Goal: Transaction & Acquisition: Purchase product/service

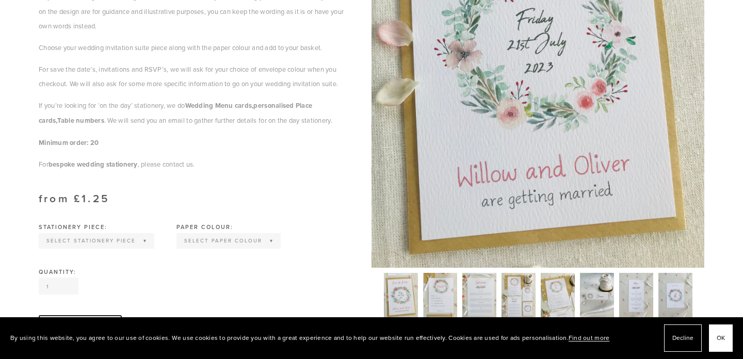
scroll to position [352, 0]
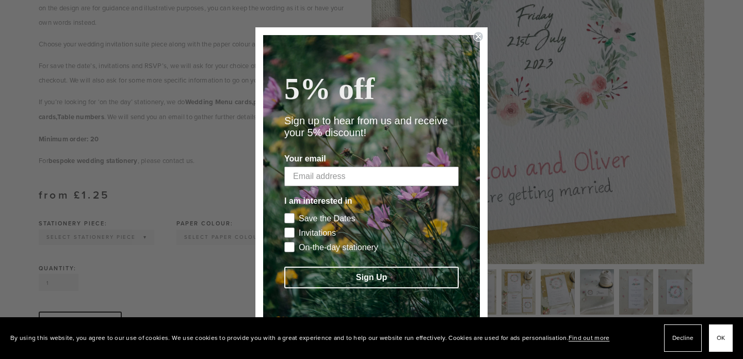
click at [478, 36] on icon "Close dialog" at bounding box center [478, 37] width 4 height 4
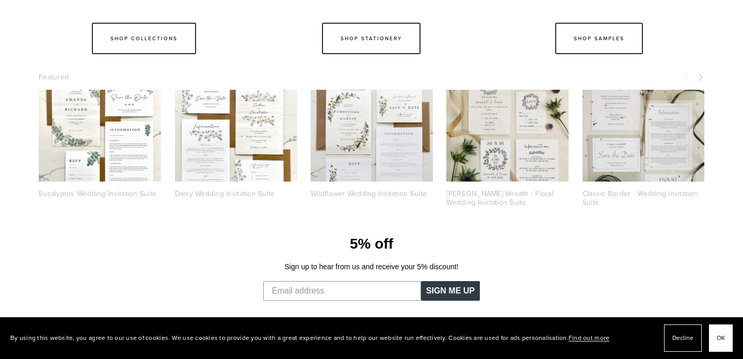
scroll to position [819, 0]
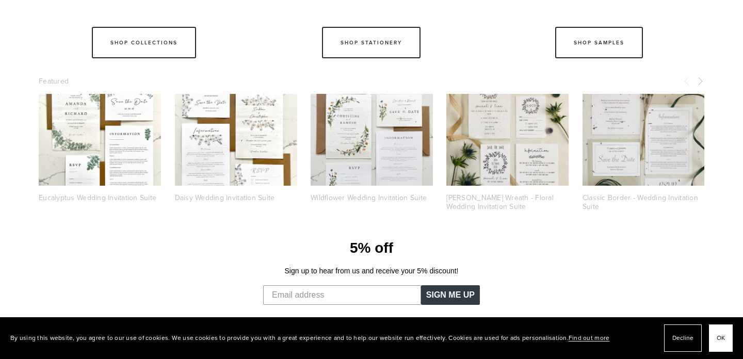
click at [237, 172] on div at bounding box center [236, 140] width 122 height 92
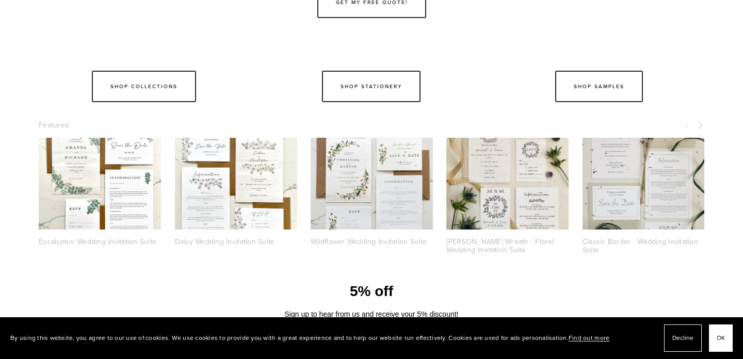
scroll to position [770, 0]
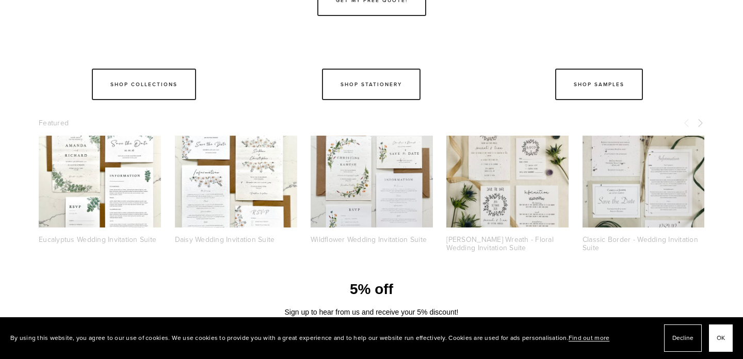
click at [371, 211] on div at bounding box center [371, 182] width 122 height 92
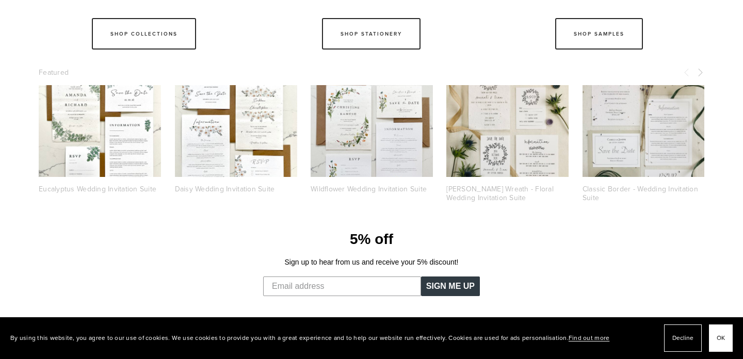
scroll to position [877, 0]
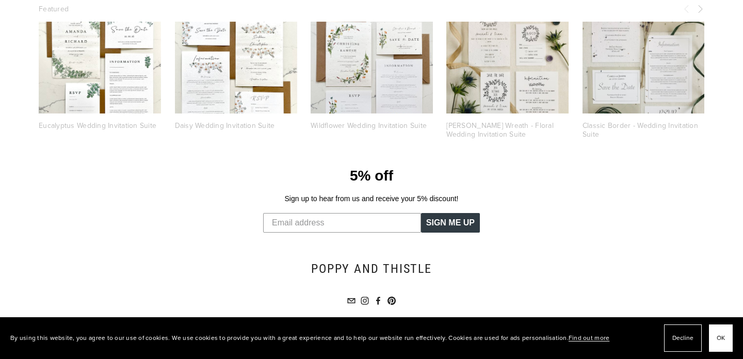
click at [631, 111] on div at bounding box center [643, 68] width 122 height 92
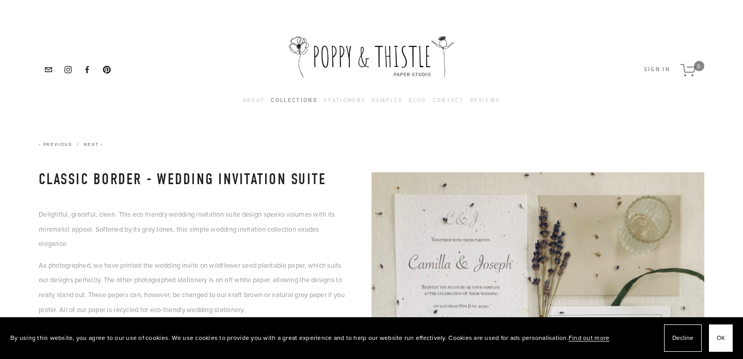
click at [297, 101] on link "Collections" at bounding box center [294, 100] width 46 height 11
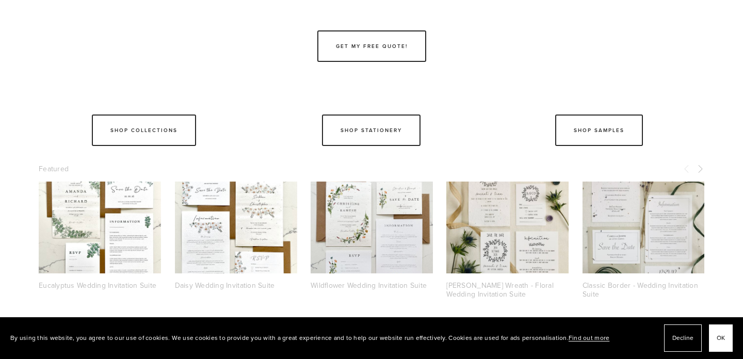
scroll to position [5228, 0]
click at [387, 228] on div at bounding box center [371, 228] width 122 height 92
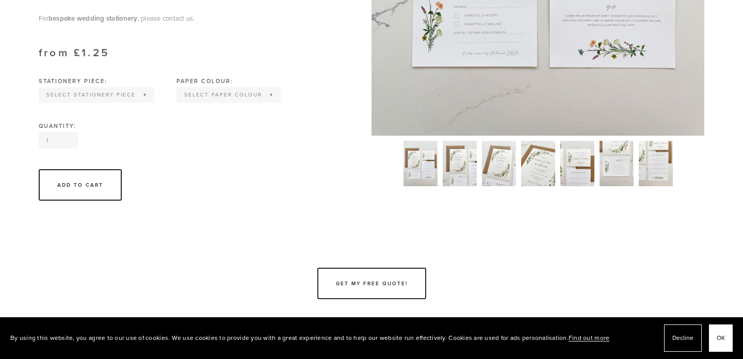
scroll to position [474, 0]
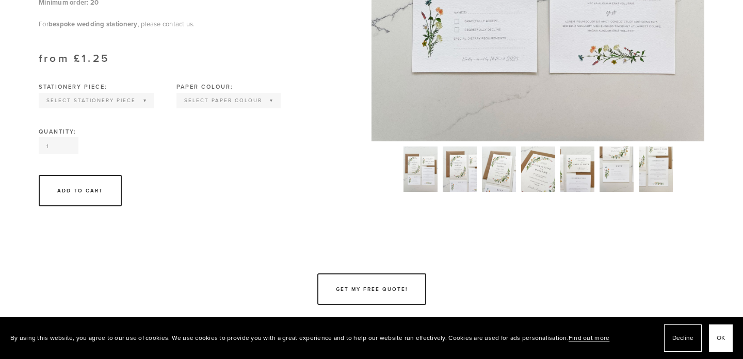
click at [135, 107] on select "Select Stationery piece Invitation Save the Date RSVP Information Order of Serv…" at bounding box center [96, 100] width 113 height 13
select select "Invitation"
click at [178, 107] on select "Select Paper colour Wildflower Seed paper Off white Kraft Brown Natural Grey" at bounding box center [181, 100] width 102 height 13
click at [173, 107] on select "Select Paper colour Wildflower Seed paper Off white Kraft Brown Natural Grey" at bounding box center [166, 100] width 72 height 13
select select "Wildflower Seed paper"
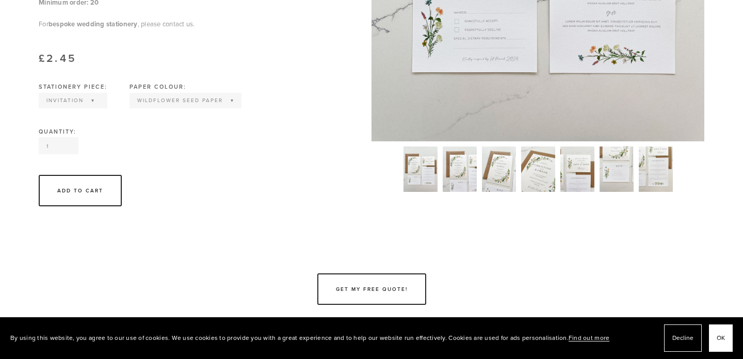
click at [182, 155] on div "Quantity: 1" at bounding box center [192, 142] width 307 height 26
click at [56, 154] on input "1" at bounding box center [59, 145] width 40 height 17
click at [92, 206] on div "Add To Cart" at bounding box center [80, 190] width 83 height 31
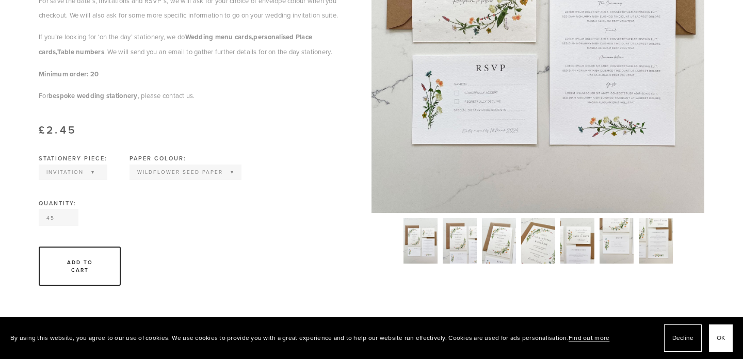
scroll to position [402, 0]
click at [80, 180] on select "Select Stationery piece Invitation Save the Date RSVP Information Order of Serv…" at bounding box center [73, 173] width 67 height 13
type input "44"
click at [63, 227] on input "44" at bounding box center [59, 218] width 40 height 17
drag, startPoint x: 56, startPoint y: 248, endPoint x: 32, endPoint y: 245, distance: 23.4
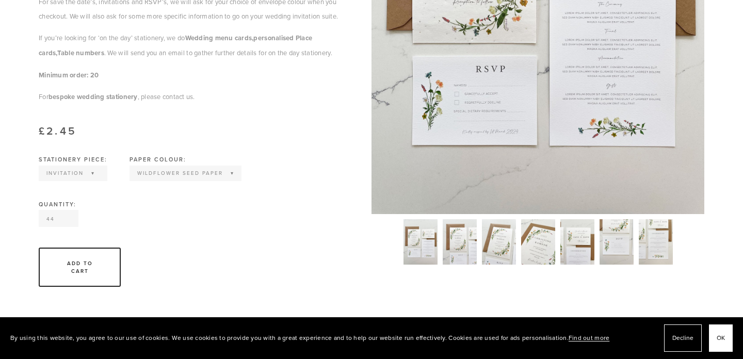
click at [32, 245] on section "Collections Wildflower Wedding Invitation Suite Previous Daisy Wedding Invitati…" at bounding box center [371, 23] width 732 height 583
click at [198, 266] on section "Wildflower Wedding Invitation Suite £2.45 Bringing the wildflowers to the desig…" at bounding box center [205, 39] width 333 height 537
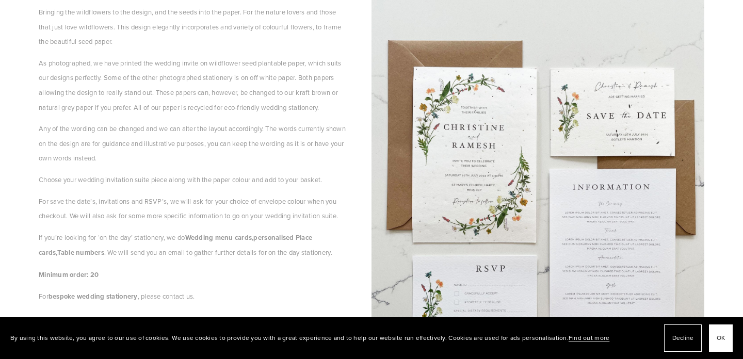
scroll to position [0, 0]
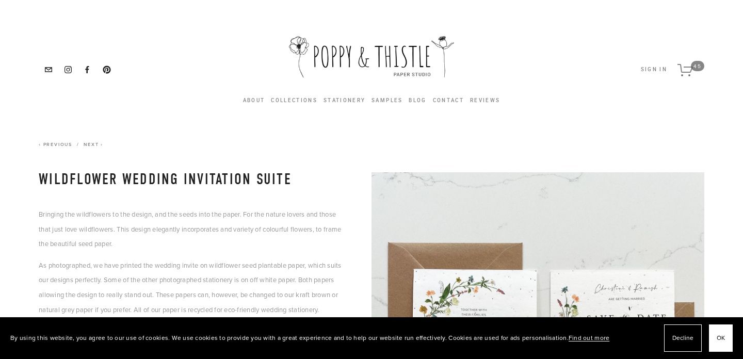
click at [687, 72] on use "45 items in cart" at bounding box center [684, 69] width 15 height 11
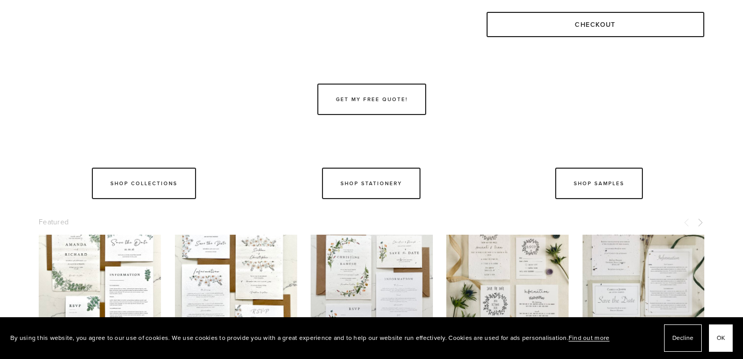
scroll to position [418, 0]
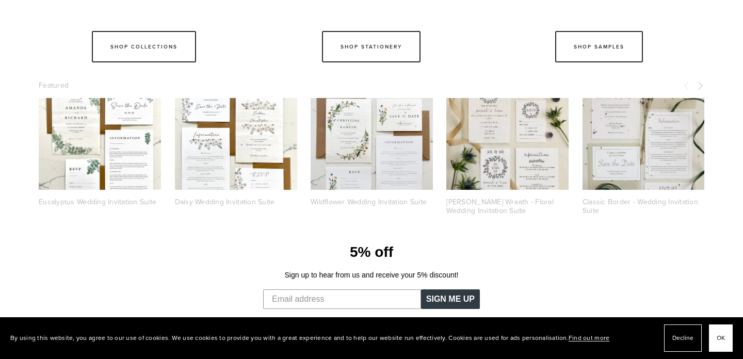
click at [370, 151] on div at bounding box center [371, 144] width 122 height 92
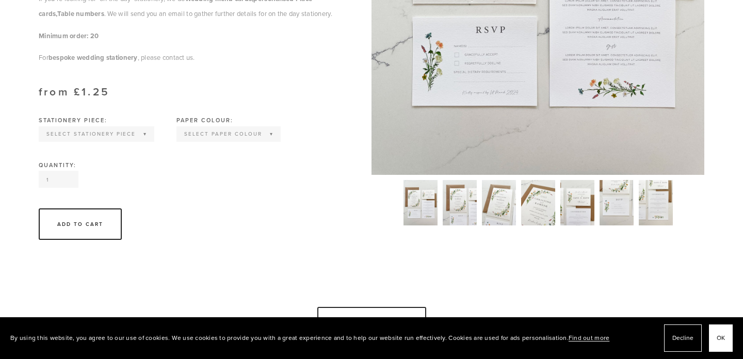
scroll to position [443, 0]
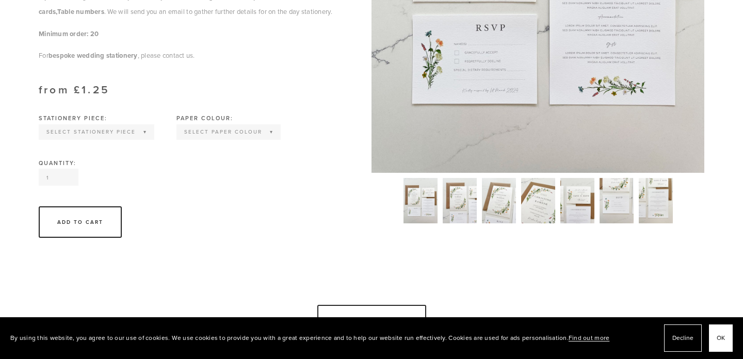
click at [141, 139] on select "Select Stationery piece Invitation Save the Date RSVP Information Order of Serv…" at bounding box center [96, 131] width 113 height 13
select select "Information"
click at [179, 139] on select "Select Paper colour Wildflower Seed paper Off white Kraft Brown Natural Grey" at bounding box center [185, 131] width 102 height 13
select select "Wildflower Seed paper"
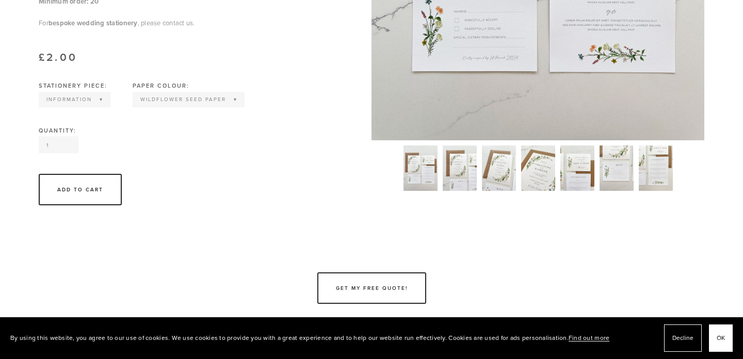
scroll to position [476, 0]
drag, startPoint x: 54, startPoint y: 171, endPoint x: 37, endPoint y: 167, distance: 17.4
type input "45"
click at [61, 205] on div "Add To Cart" at bounding box center [80, 188] width 83 height 31
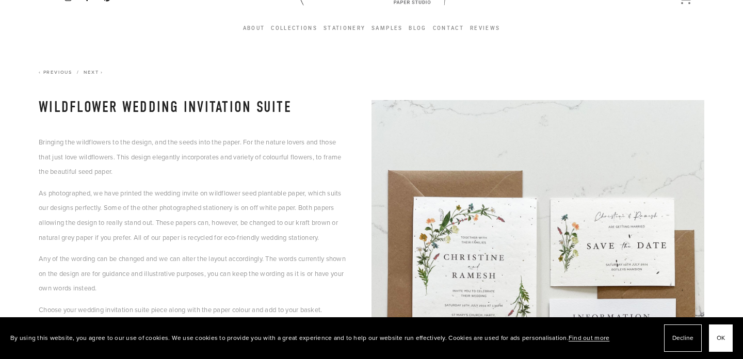
scroll to position [0, 0]
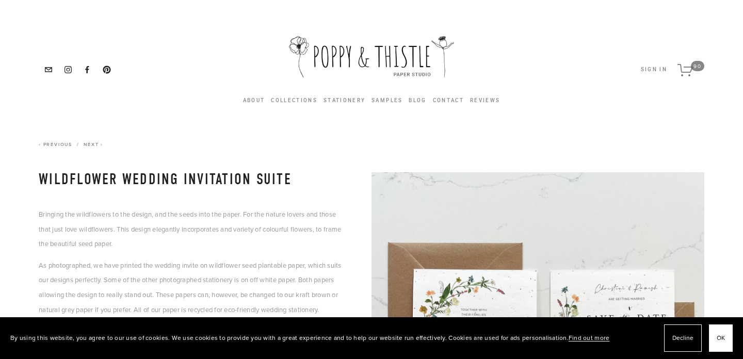
click at [684, 72] on use "90 items in cart" at bounding box center [684, 69] width 15 height 11
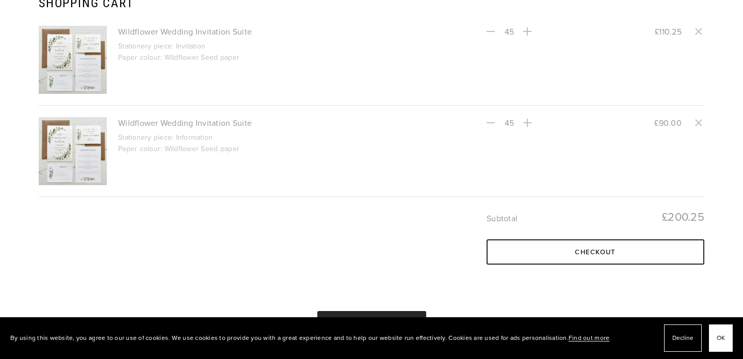
scroll to position [132, 0]
